Goal: Information Seeking & Learning: Check status

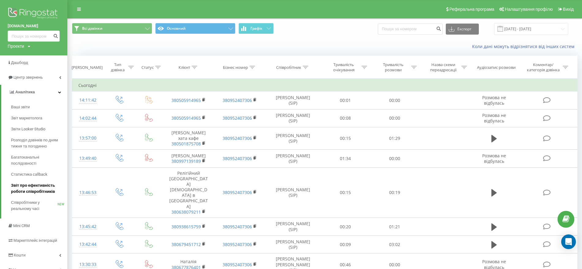
click at [44, 188] on span "Звіт про ефективність роботи співробітників" at bounding box center [37, 188] width 53 height 12
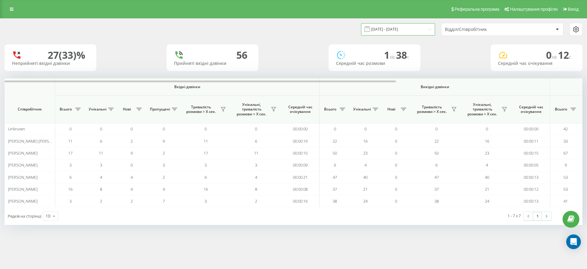
click at [419, 33] on input "[DATE] - [DATE]" at bounding box center [398, 29] width 74 height 12
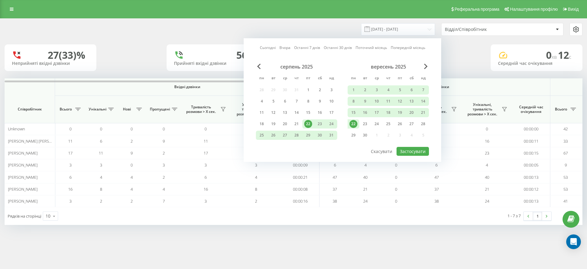
click at [355, 125] on div "22" at bounding box center [354, 124] width 8 height 8
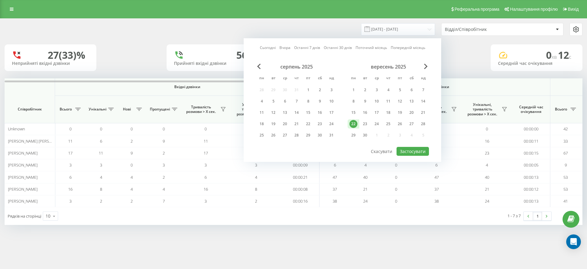
click at [355, 125] on div "22" at bounding box center [354, 124] width 8 height 8
click at [417, 153] on button "Застосувати" at bounding box center [413, 151] width 32 height 9
type input "22.09.2025 - 22.09.2025"
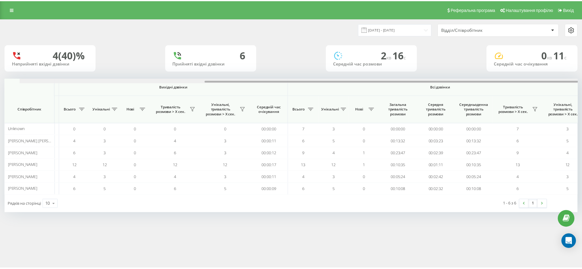
scroll to position [0, 275]
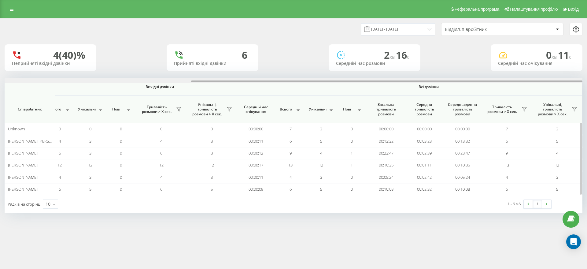
drag, startPoint x: 252, startPoint y: 80, endPoint x: 482, endPoint y: 88, distance: 229.3
click at [482, 88] on div "Вхідні дзвінки Вихідні дзвінки Всі дзвінки Співробітник Всього Унікальні Нові П…" at bounding box center [294, 136] width 578 height 117
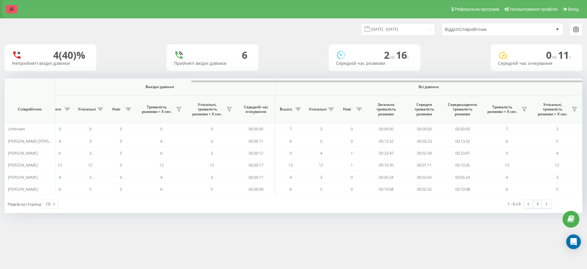
click at [13, 9] on icon at bounding box center [12, 9] width 4 height 4
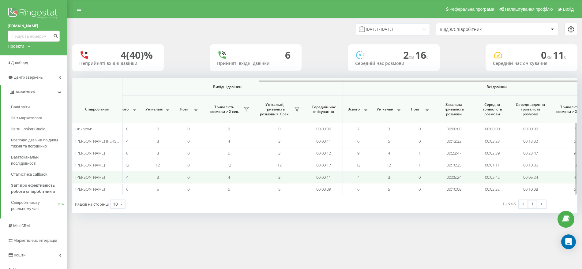
click at [101, 177] on span "Николайчук Ольга Леонідівна" at bounding box center [90, 177] width 30 height 6
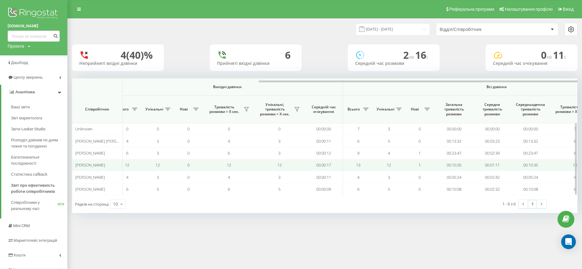
click at [105, 166] on span "[PERSON_NAME]" at bounding box center [90, 165] width 30 height 6
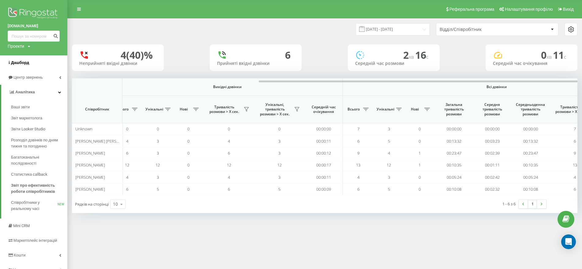
click at [22, 64] on span "Дашборд" at bounding box center [20, 62] width 18 height 5
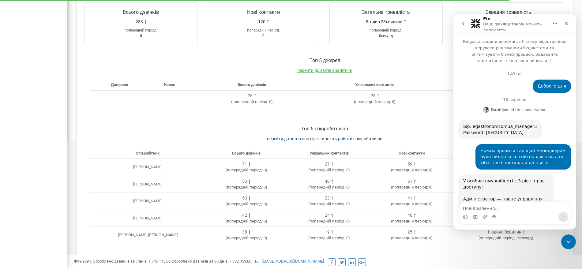
scroll to position [9566, 0]
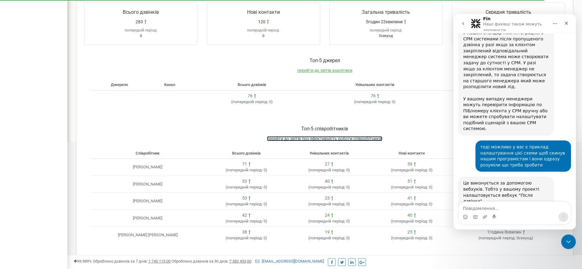
click at [359, 136] on span "перейти до звітів про ефективність роботи співробітників" at bounding box center [324, 138] width 115 height 5
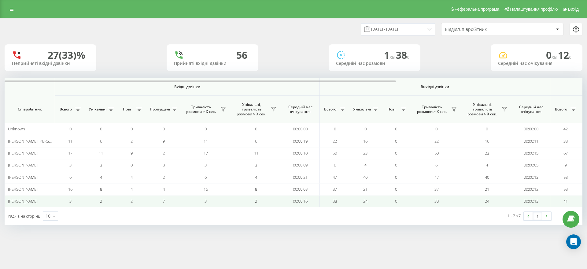
click at [37, 202] on span "[PERSON_NAME]" at bounding box center [23, 201] width 30 height 6
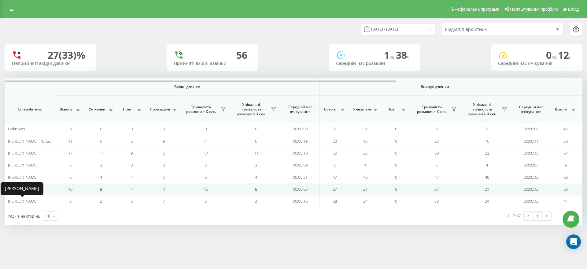
click at [45, 186] on td "Николайчук Ольга Леонідівна" at bounding box center [30, 189] width 50 height 12
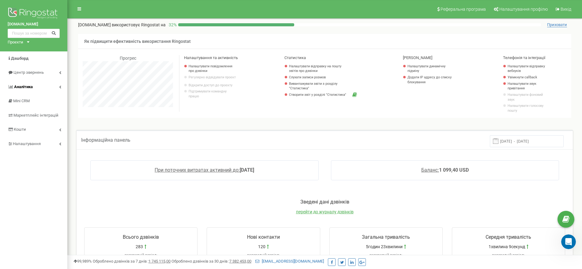
scroll to position [9566, 0]
click at [59, 87] on icon at bounding box center [60, 86] width 2 height 3
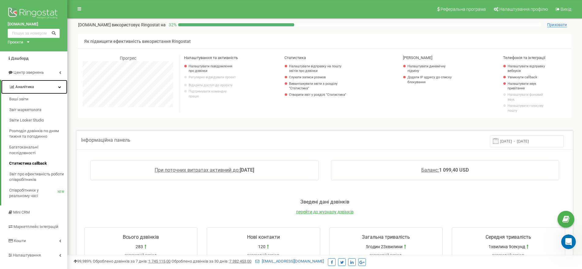
scroll to position [38, 0]
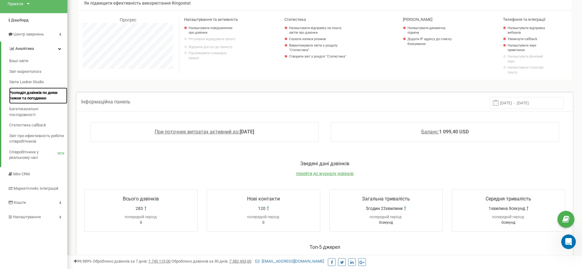
click at [35, 97] on span "Розподіл дзвінків по дням тижня та погодинно" at bounding box center [36, 95] width 55 height 11
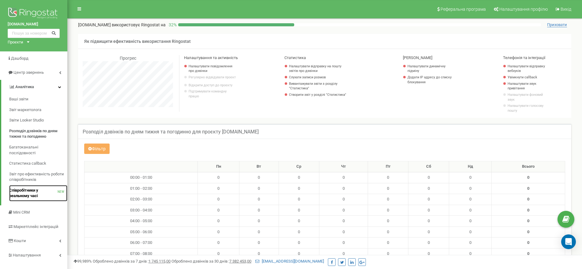
click at [43, 191] on span "Співробітники у реальному часі" at bounding box center [33, 193] width 48 height 11
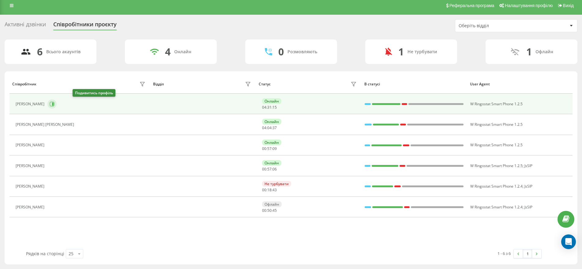
click at [57, 103] on button at bounding box center [51, 103] width 9 height 9
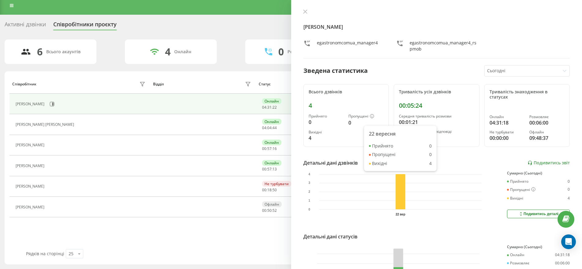
drag, startPoint x: 508, startPoint y: 63, endPoint x: 512, endPoint y: 69, distance: 7.4
click at [512, 66] on div "[PERSON_NAME] egastronomcomua_manager4 egastronomcomua_manager4_rspmob Зведена …" at bounding box center [436, 134] width 291 height 269
click at [512, 69] on div at bounding box center [522, 70] width 70 height 7
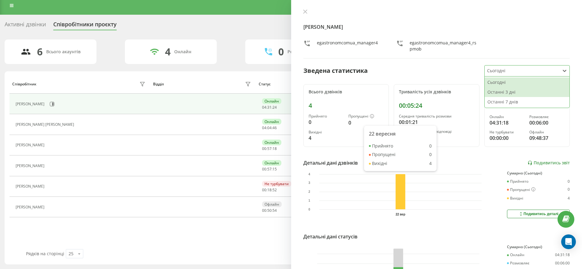
click at [510, 96] on div "Останні 3 дні" at bounding box center [526, 92] width 85 height 10
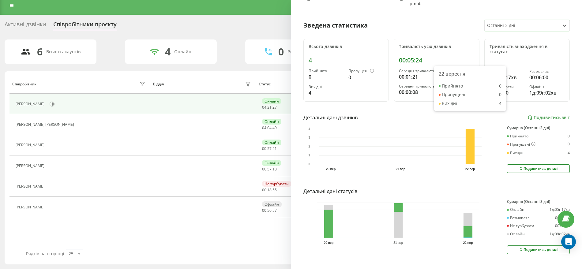
scroll to position [60, 0]
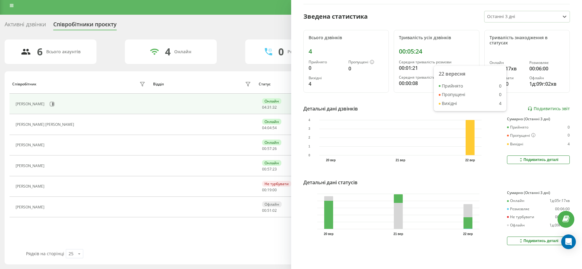
click at [537, 238] on div "Подивитись деталі" at bounding box center [538, 240] width 40 height 5
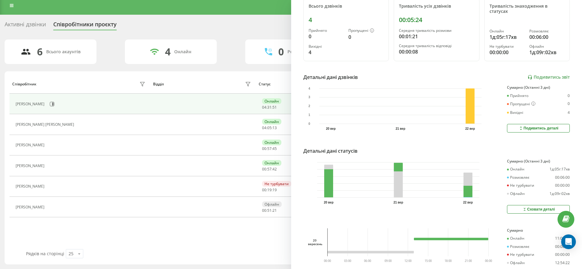
scroll to position [90, 0]
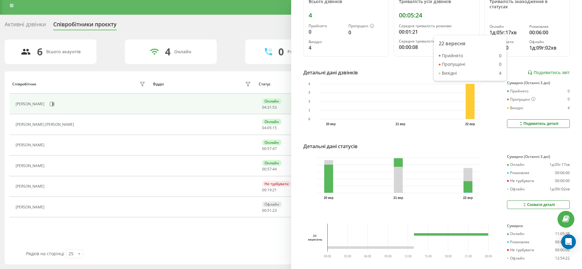
click at [529, 122] on div "Подивитись деталі" at bounding box center [538, 123] width 40 height 5
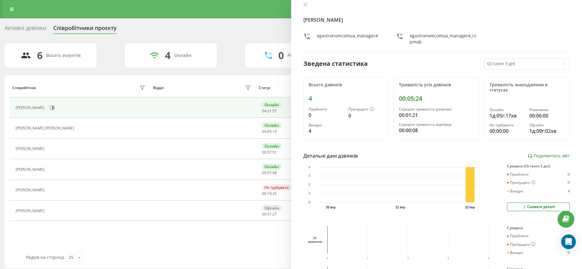
scroll to position [0, 0]
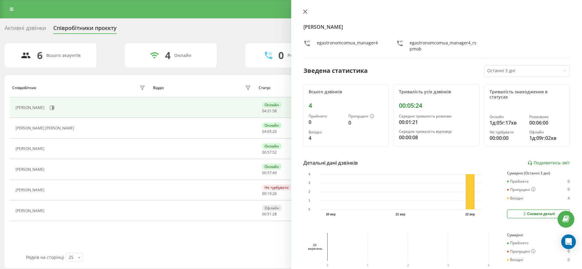
click at [306, 13] on icon at bounding box center [305, 12] width 4 height 4
